Goal: Task Accomplishment & Management: Use online tool/utility

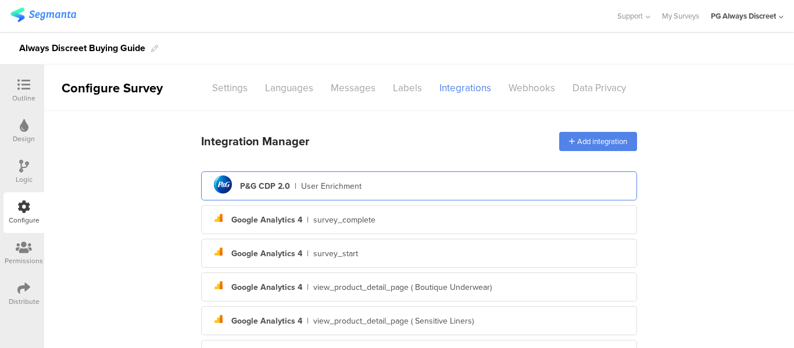
click at [334, 184] on div "User Enrichment" at bounding box center [331, 186] width 60 height 12
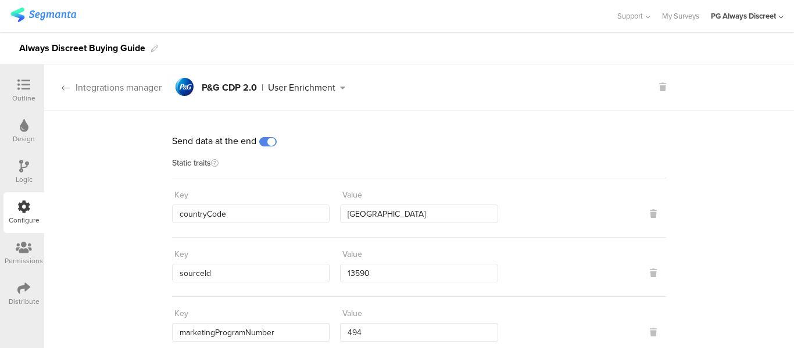
click at [65, 87] on icon at bounding box center [66, 87] width 8 height 9
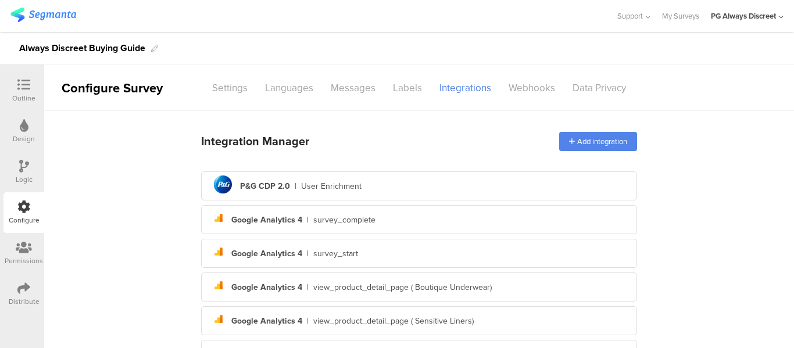
click at [26, 87] on icon at bounding box center [23, 84] width 13 height 13
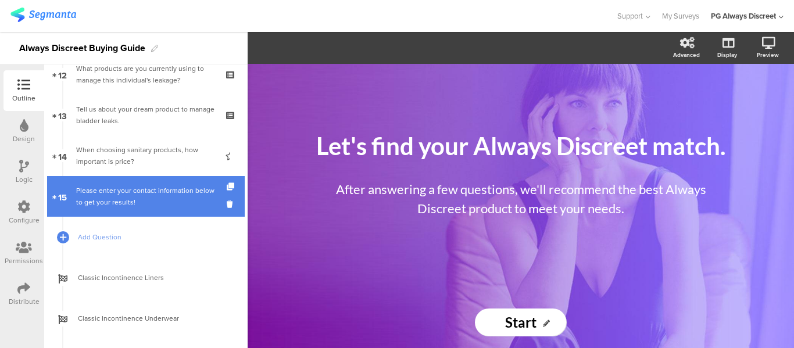
scroll to position [523, 0]
